Goal: Information Seeking & Learning: Find specific fact

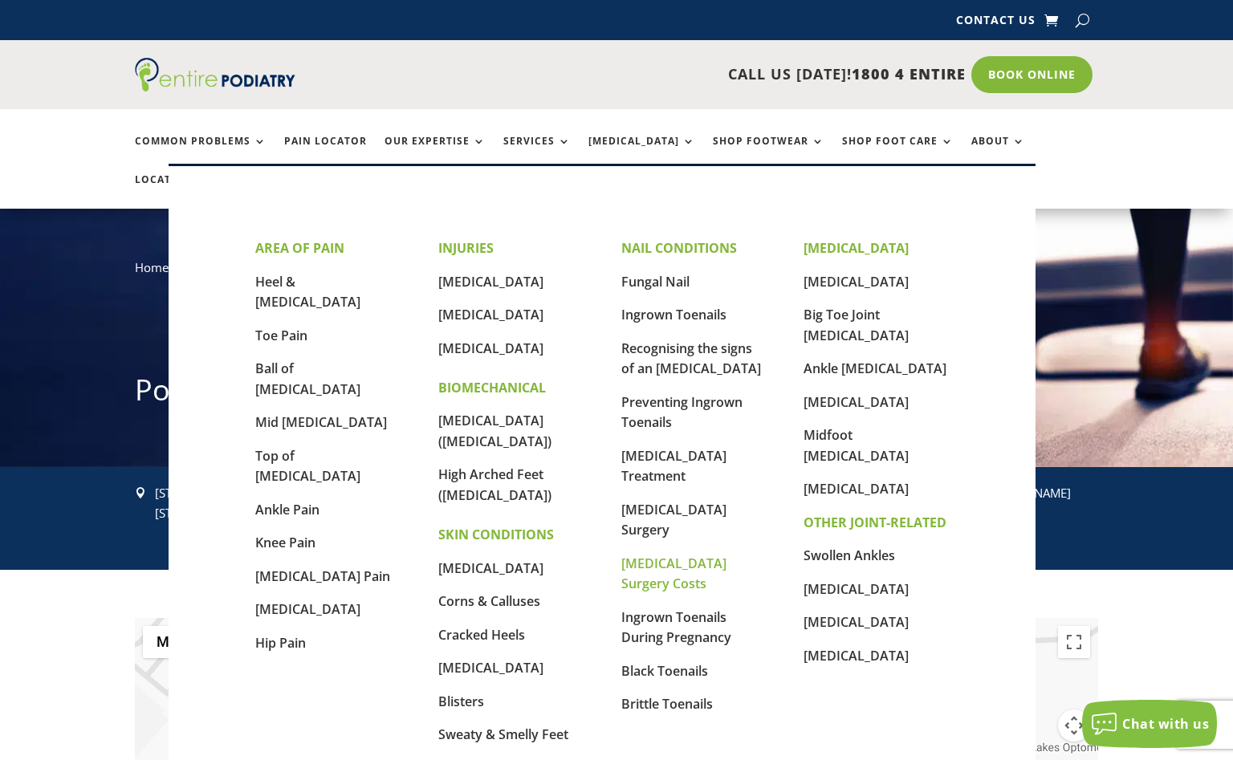
click at [692, 566] on link "[MEDICAL_DATA] Surgery Costs" at bounding box center [673, 574] width 105 height 39
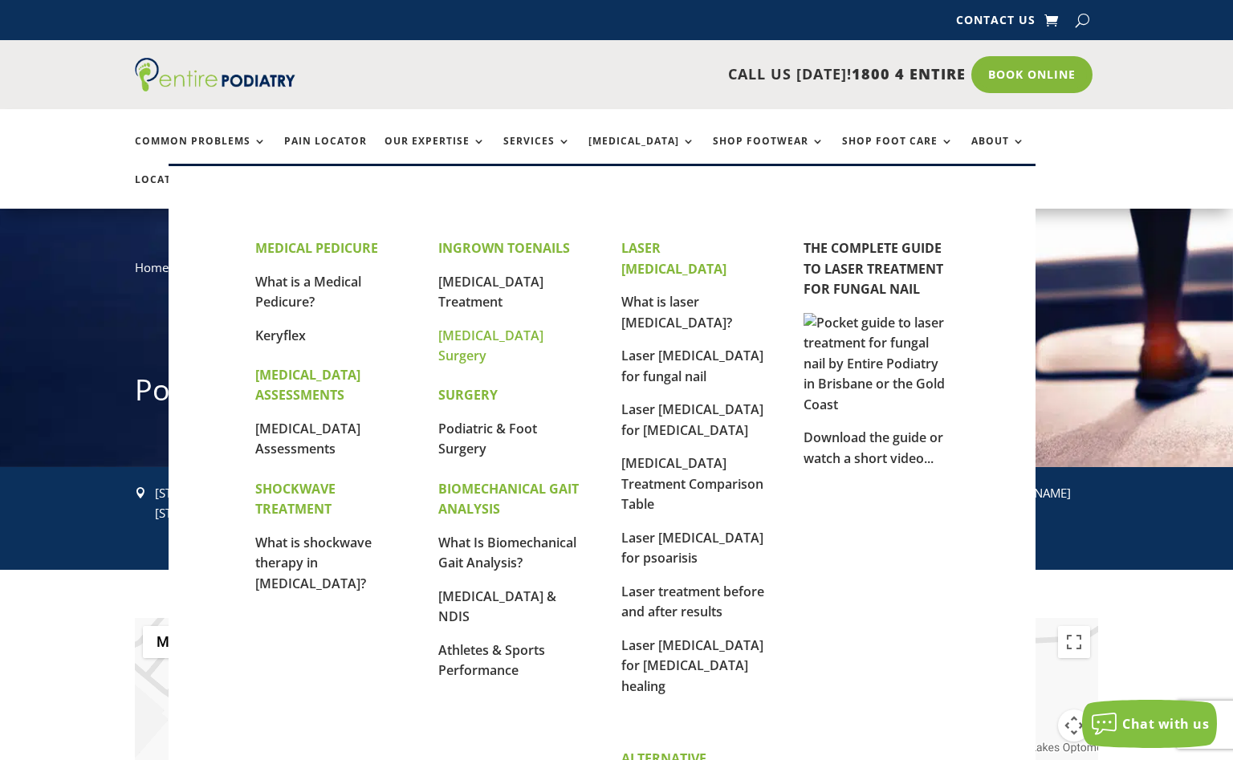
click at [497, 335] on link "[MEDICAL_DATA] Surgery" at bounding box center [490, 346] width 105 height 39
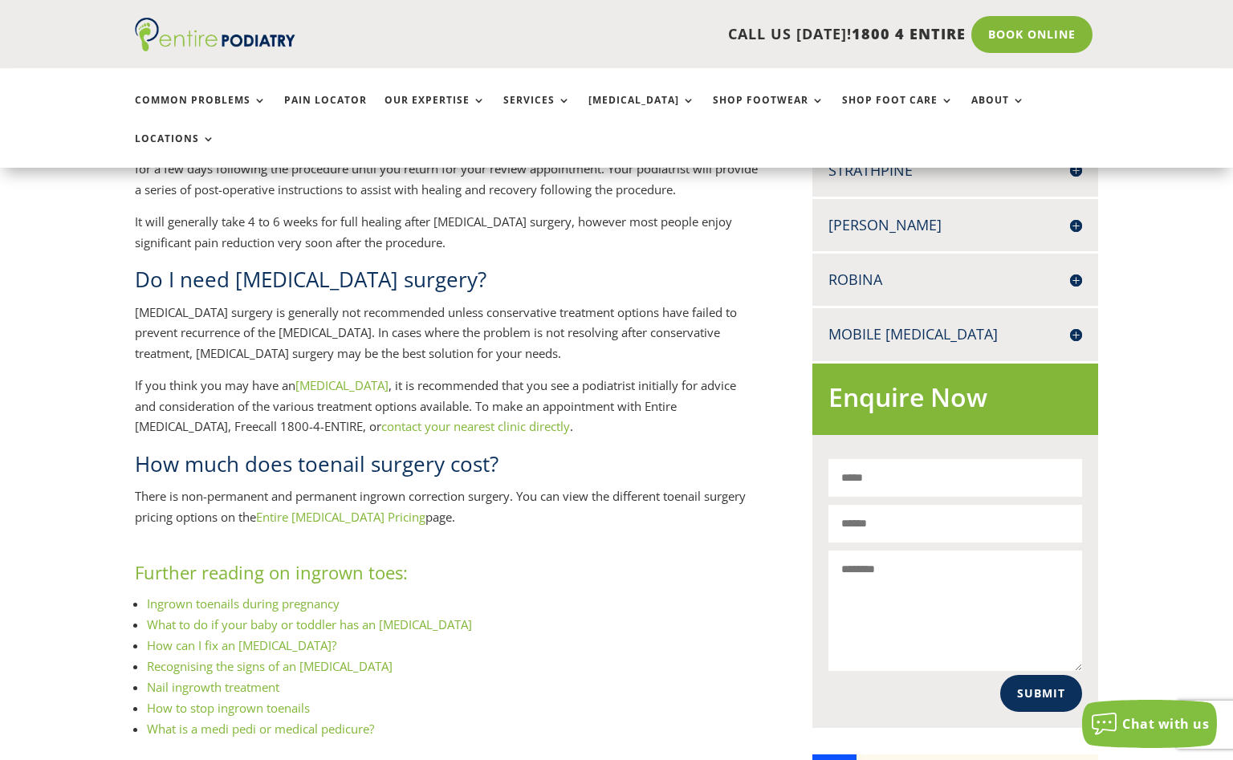
scroll to position [770, 0]
click at [335, 507] on link "Entire [MEDICAL_DATA] Pricing" at bounding box center [340, 515] width 169 height 16
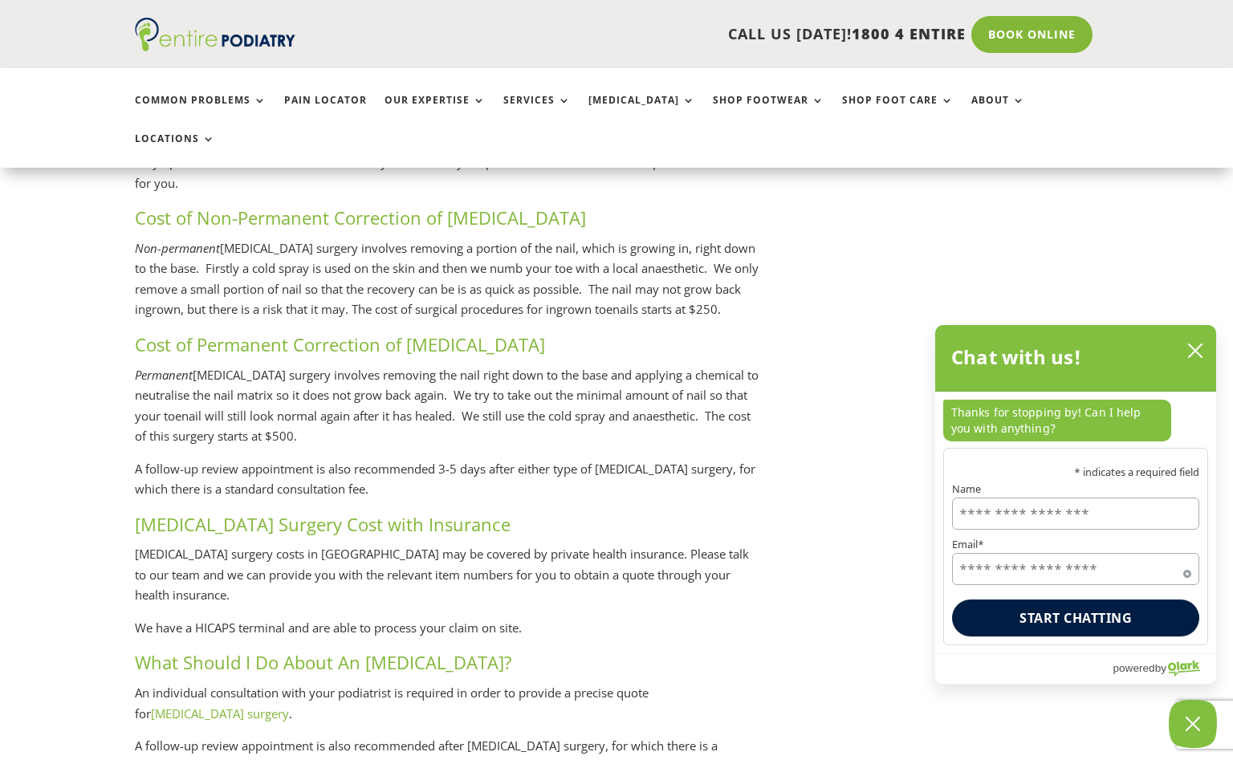
scroll to position [3274, 0]
